Goal: Find specific page/section

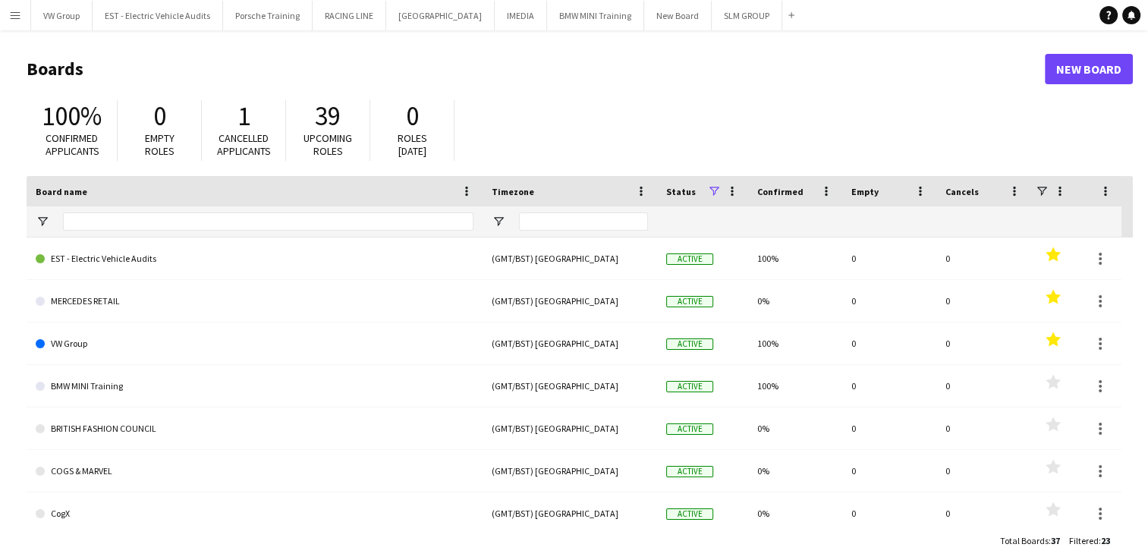
click at [12, 16] on app-icon "Menu" at bounding box center [15, 15] width 12 height 12
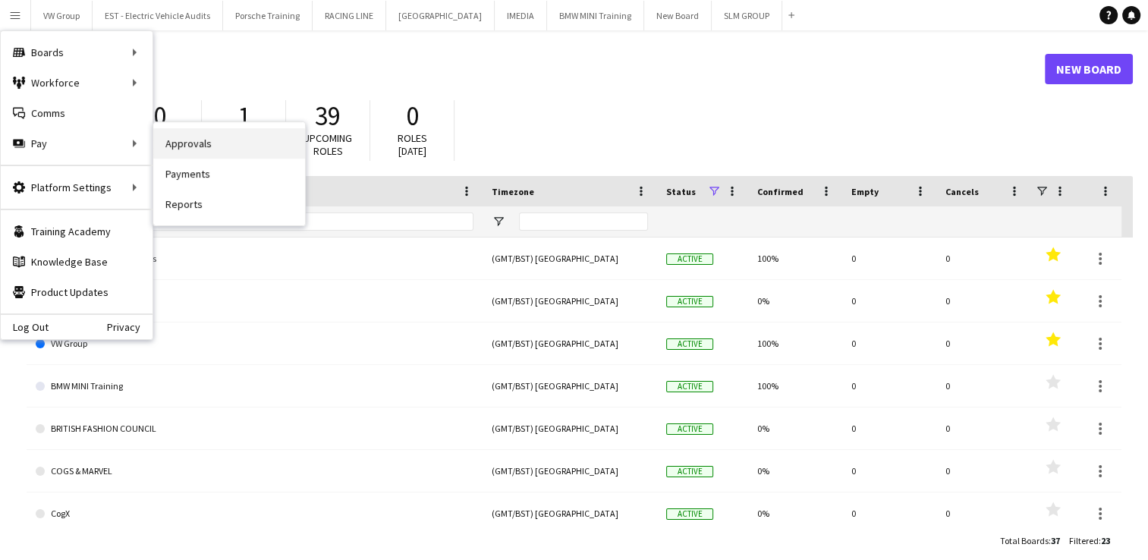
click at [191, 146] on link "Approvals" at bounding box center [229, 143] width 152 height 30
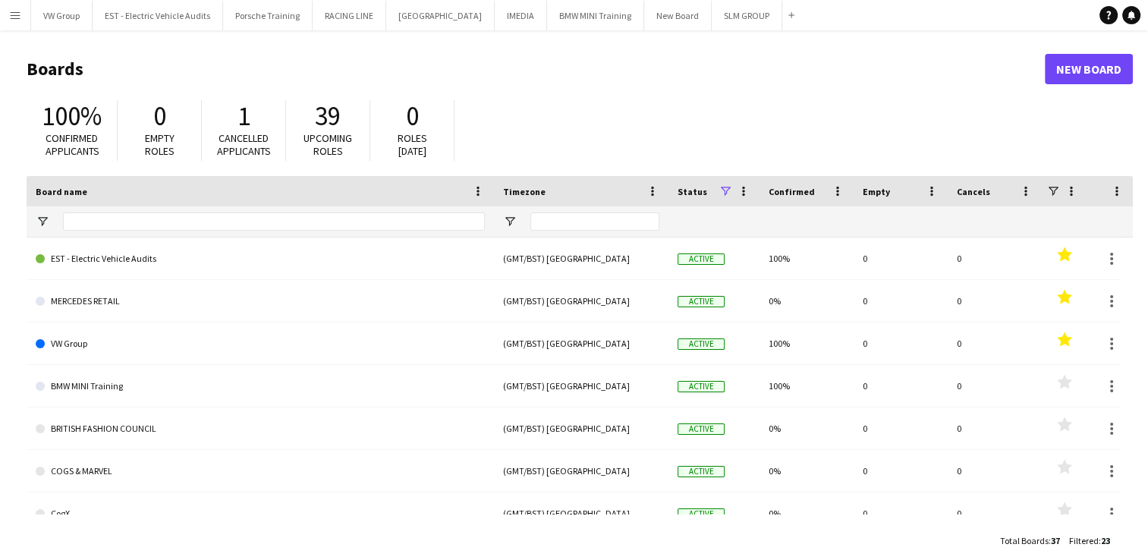
click at [13, 14] on app-icon "Menu" at bounding box center [15, 15] width 12 height 12
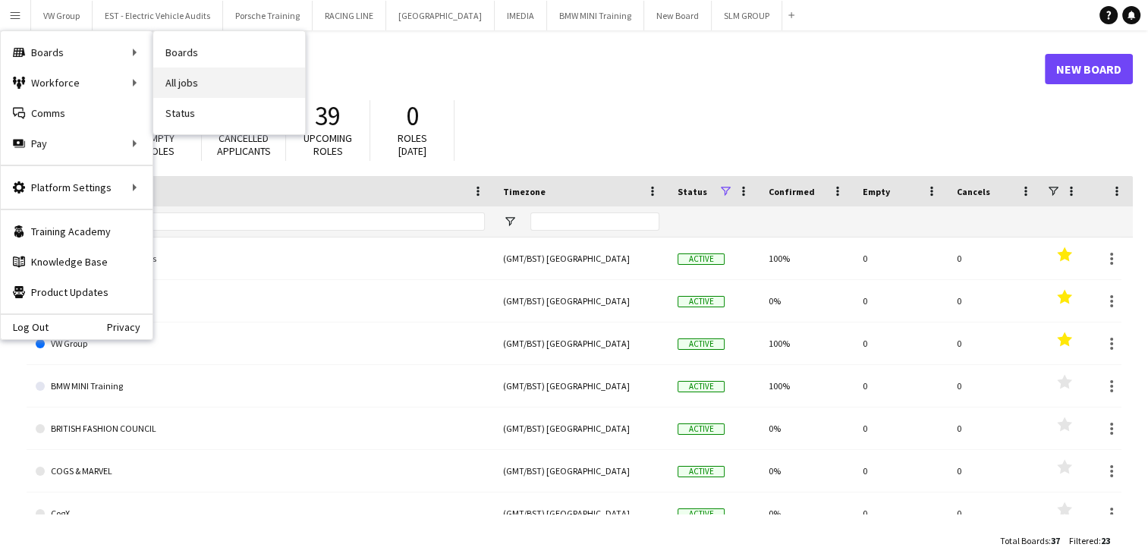
click at [194, 82] on link "All jobs" at bounding box center [229, 83] width 152 height 30
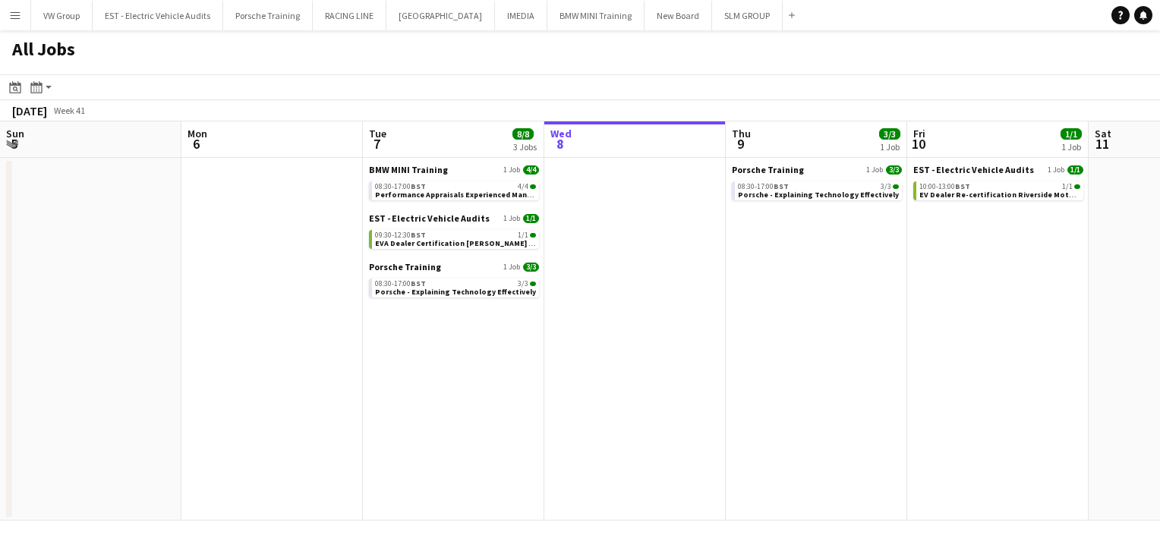
scroll to position [0, 363]
